Goal: Task Accomplishment & Management: Manage account settings

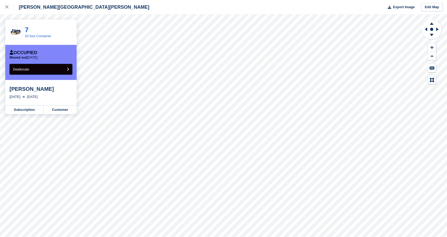
click at [58, 68] on button "Deallocate" at bounding box center [41, 69] width 63 height 11
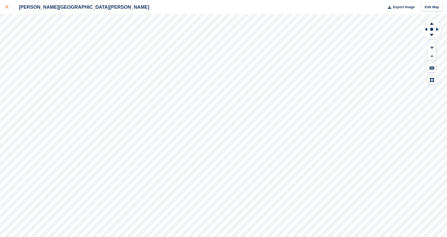
click at [4, 7] on link at bounding box center [7, 7] width 14 height 14
